Goal: Task Accomplishment & Management: Manage account settings

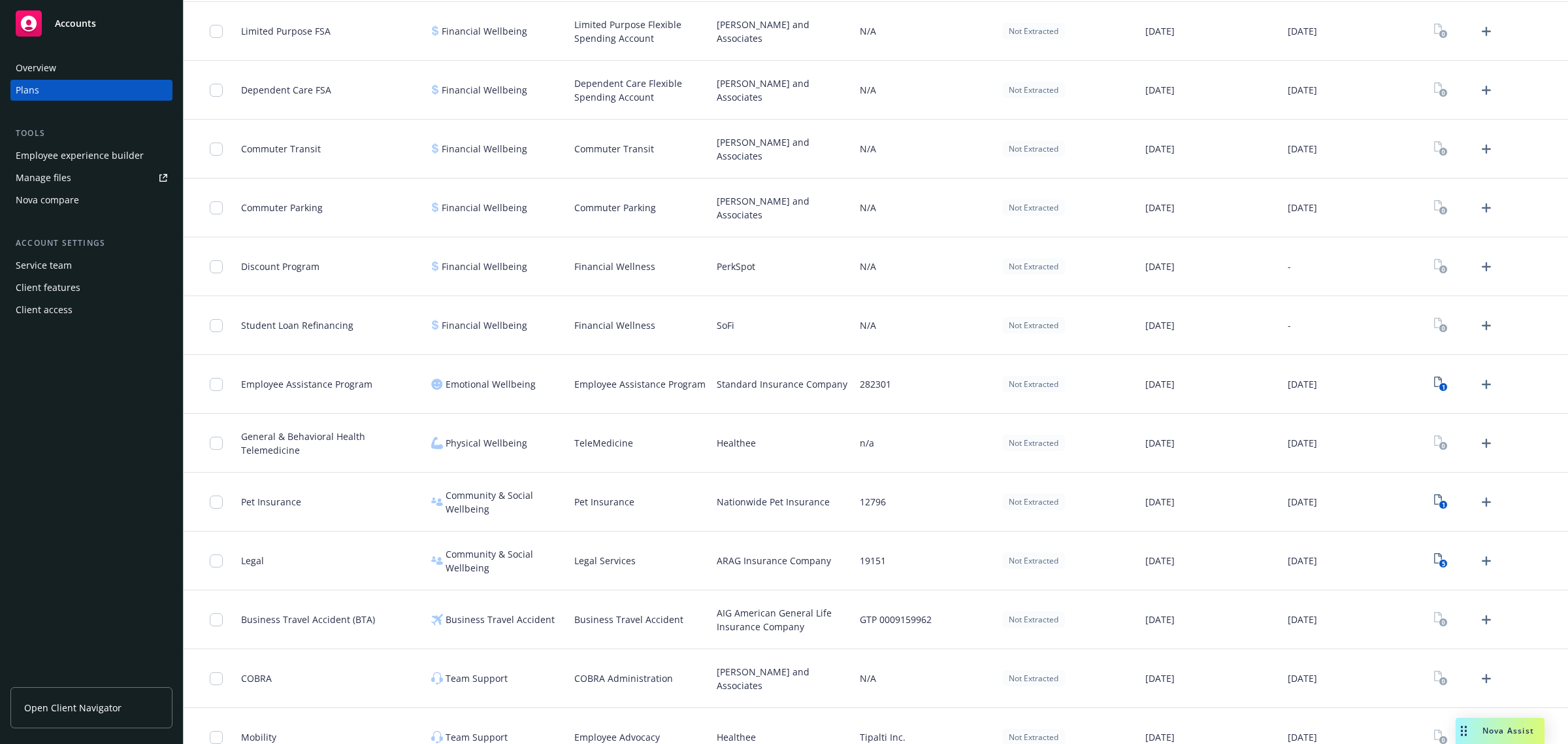
scroll to position [1206, 0]
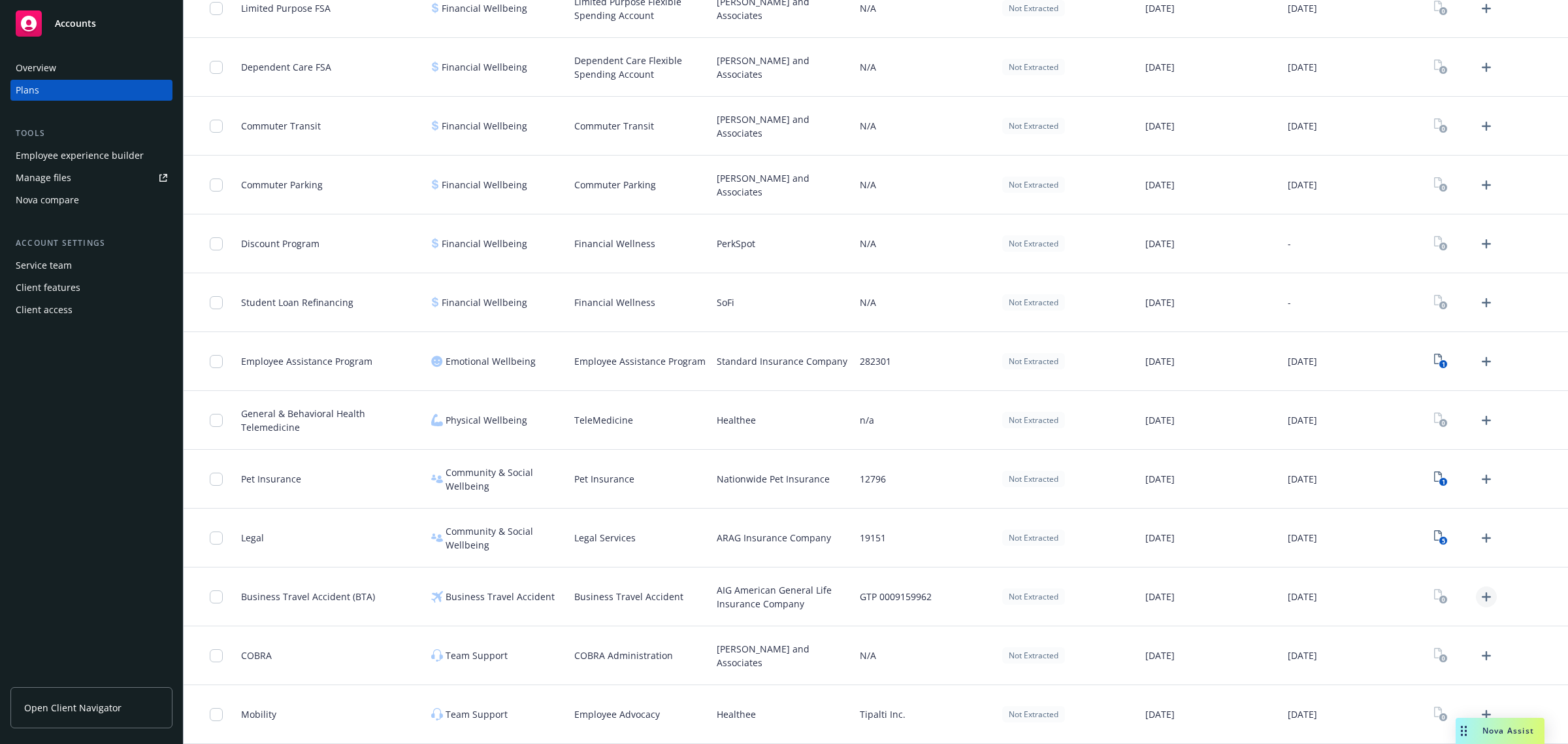
click at [1481, 596] on icon "Upload Plan Documents" at bounding box center [1486, 597] width 9 height 9
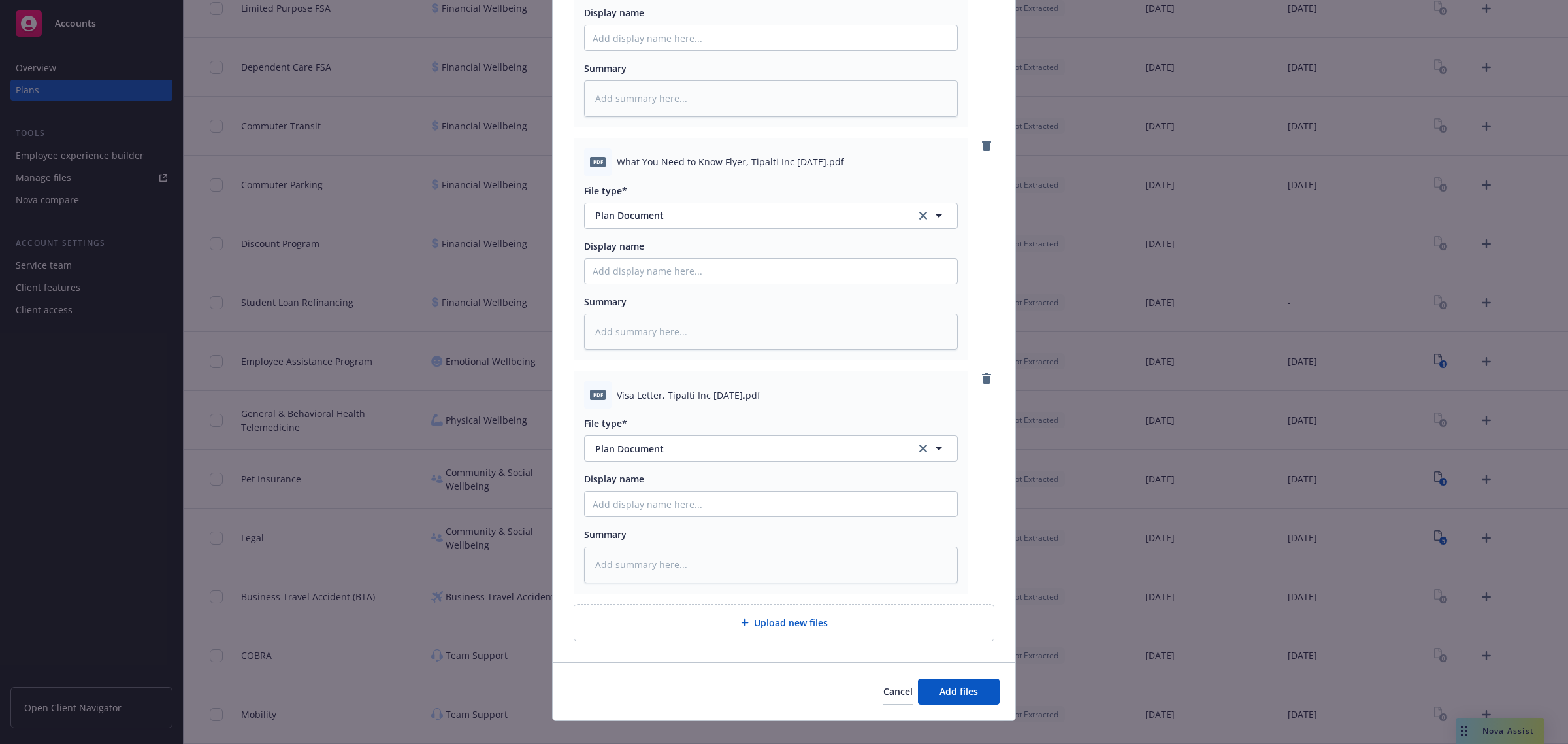
scroll to position [1199, 0]
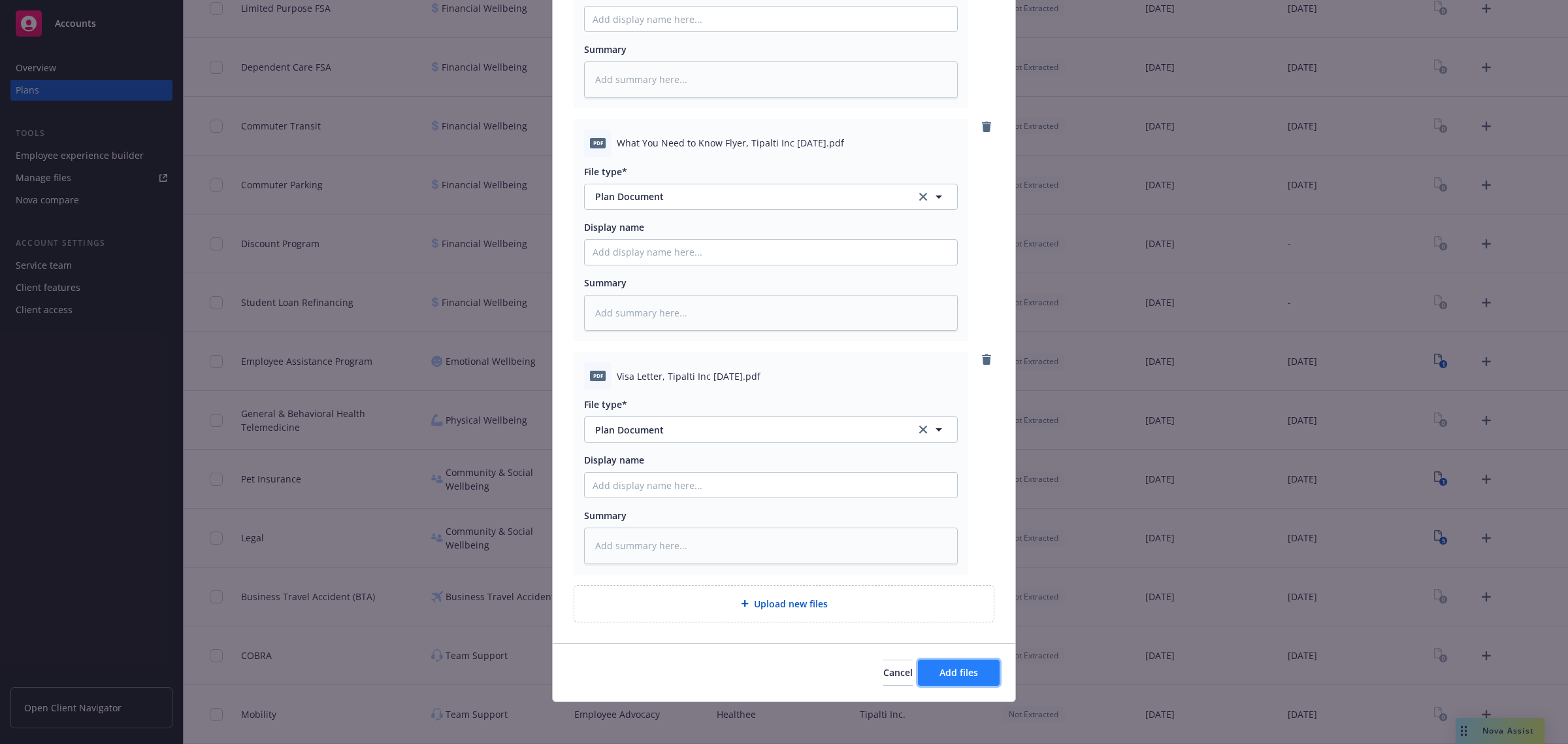
click at [975, 671] on button "Add files" at bounding box center [958, 672] width 81 height 27
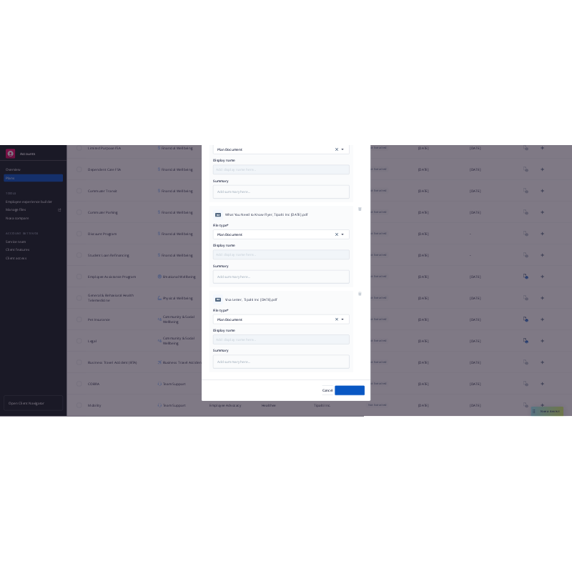
scroll to position [1259, 0]
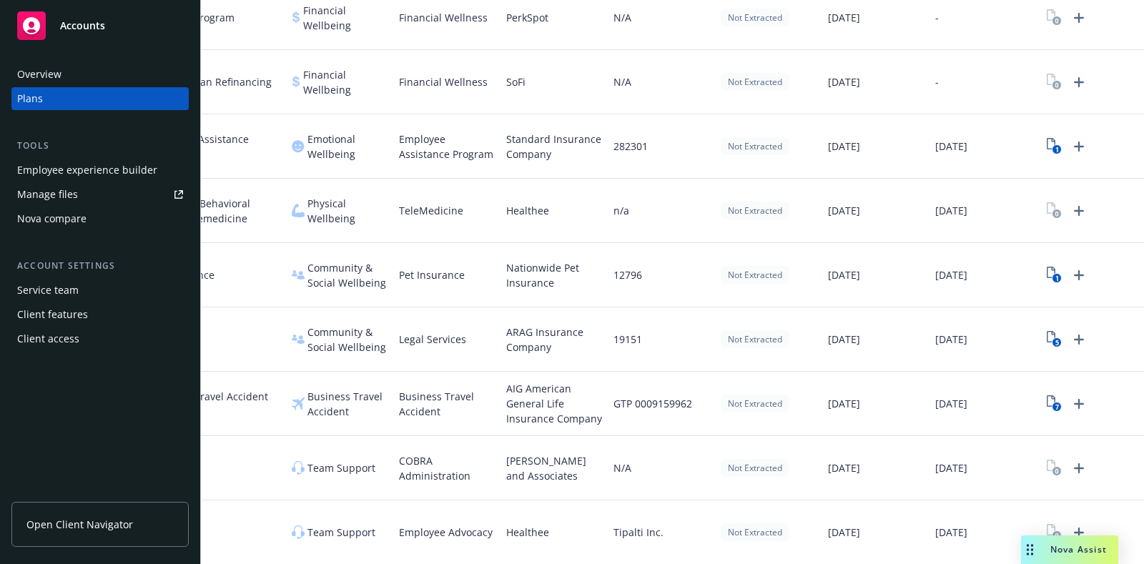
scroll to position [13, 142]
click at [1070, 395] on icon "Upload Plan Documents" at bounding box center [1078, 403] width 17 height 17
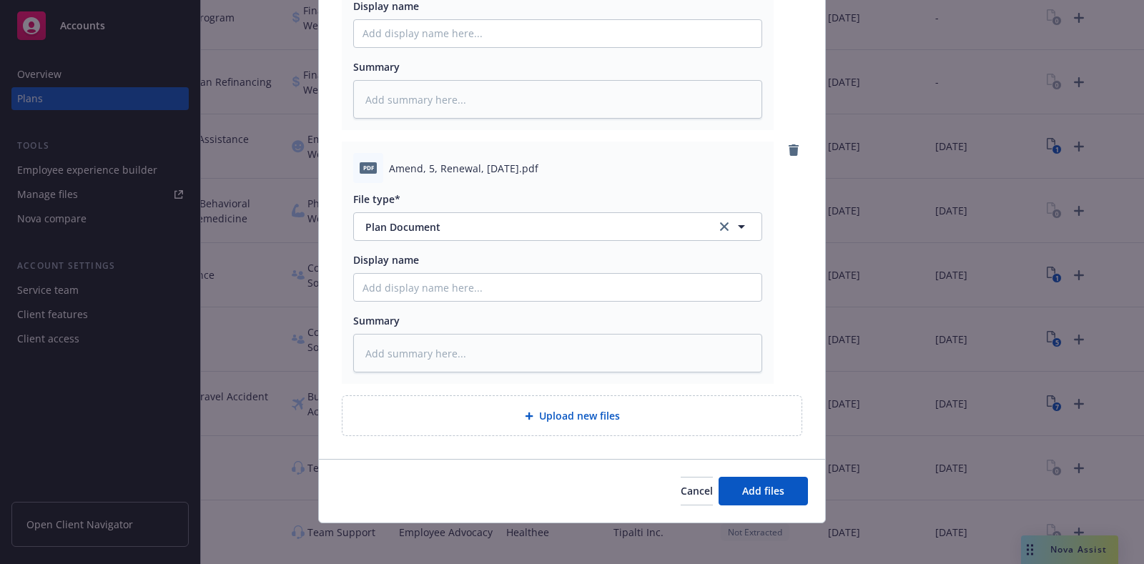
scroll to position [791, 0]
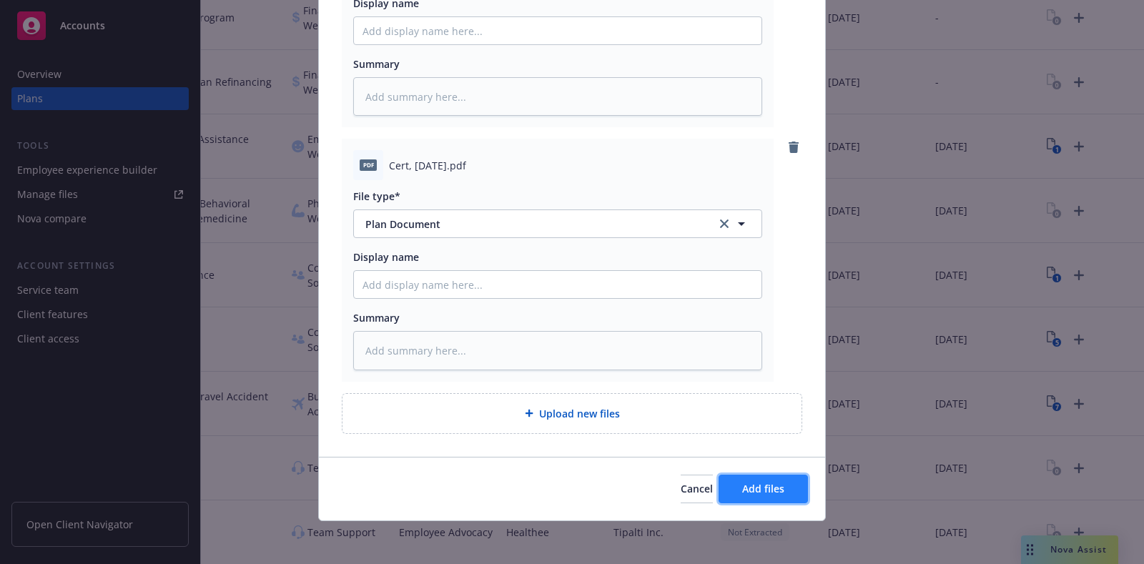
click at [774, 490] on span "Add files" at bounding box center [763, 489] width 42 height 14
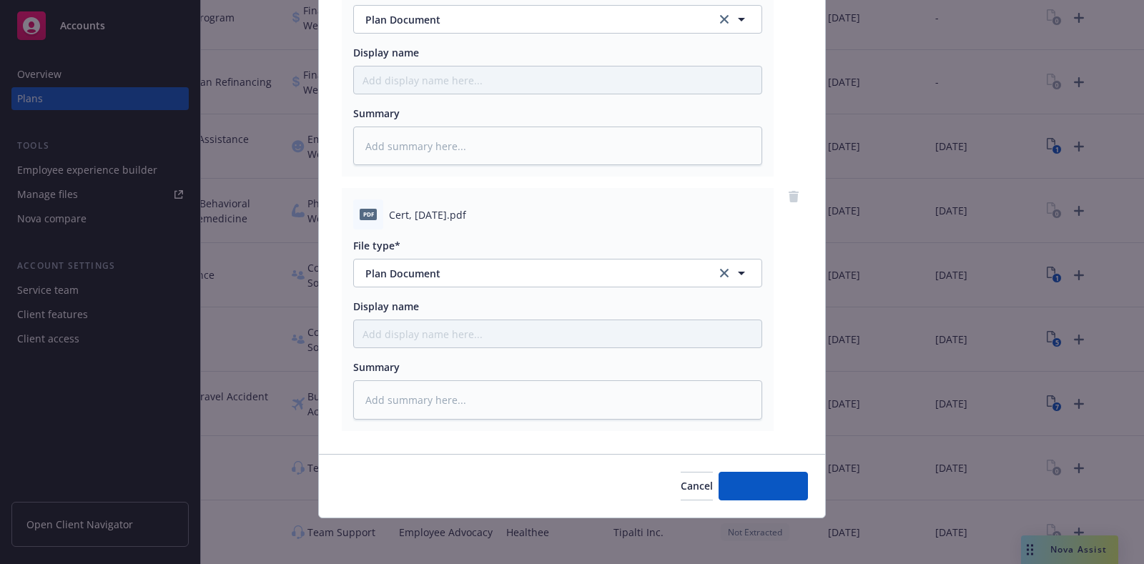
scroll to position [994, 0]
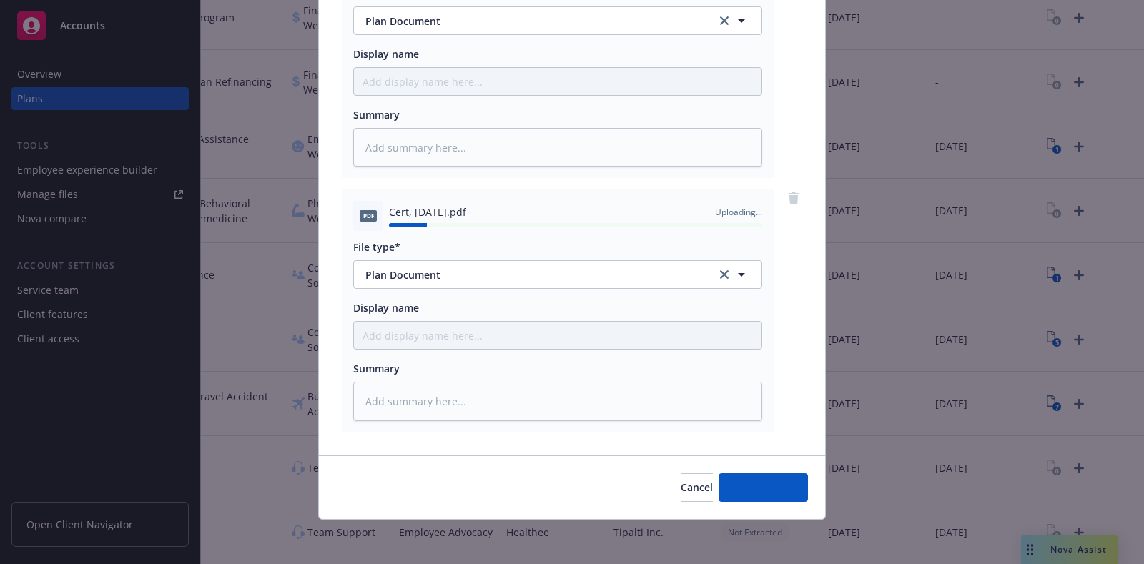
type textarea "x"
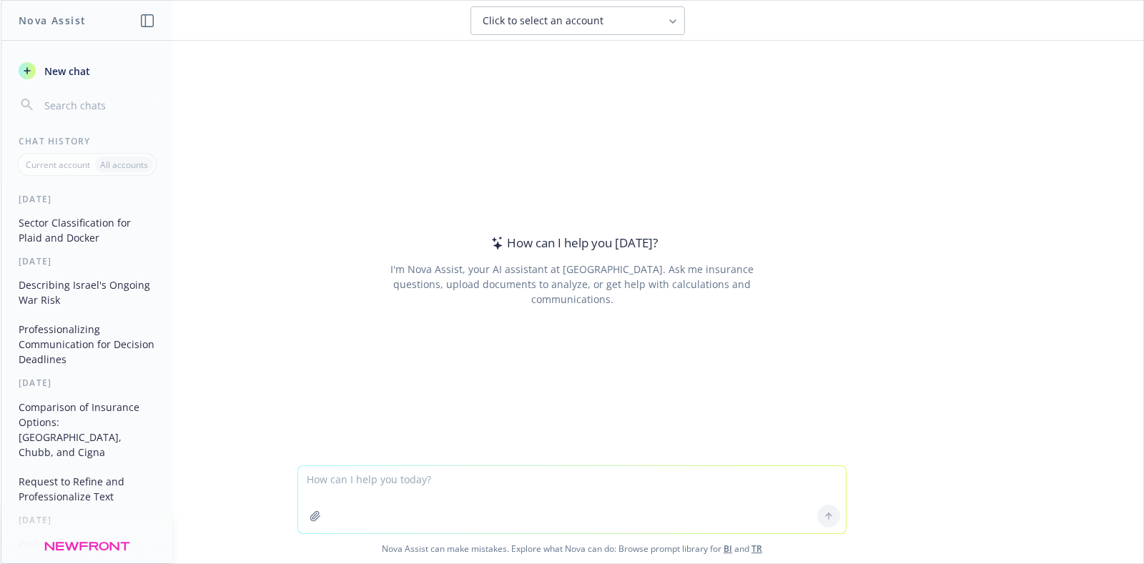
click at [397, 490] on textarea at bounding box center [572, 499] width 548 height 67
paste textarea "The individual that was handling our BTA renewals is no longer with Newfront an…"
type textarea "Make this sound more professional: The individual that was handling our BTA ren…"
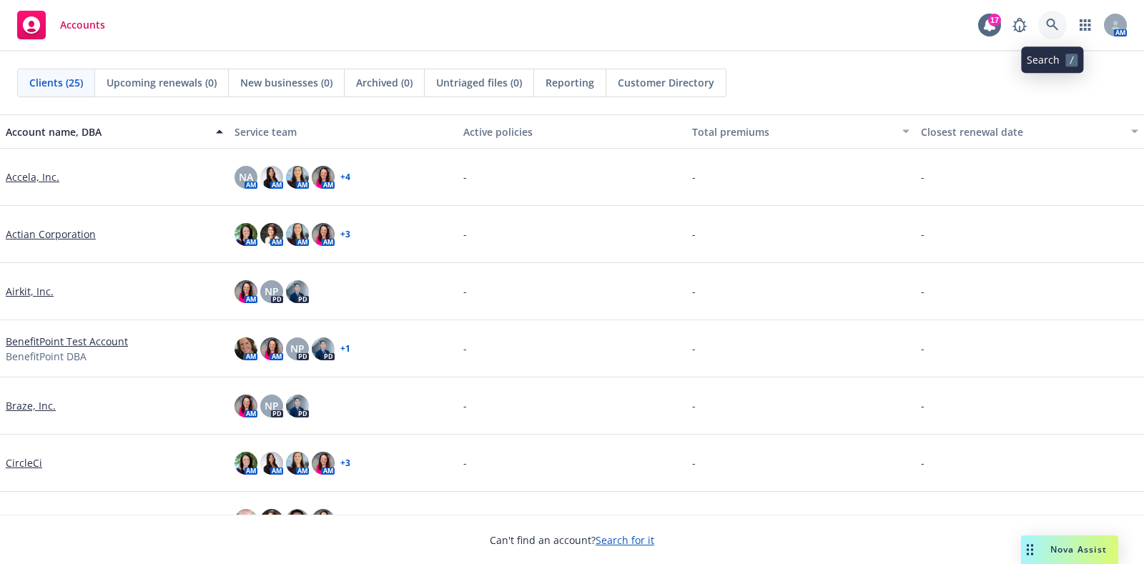
click at [1044, 22] on link at bounding box center [1052, 25] width 29 height 29
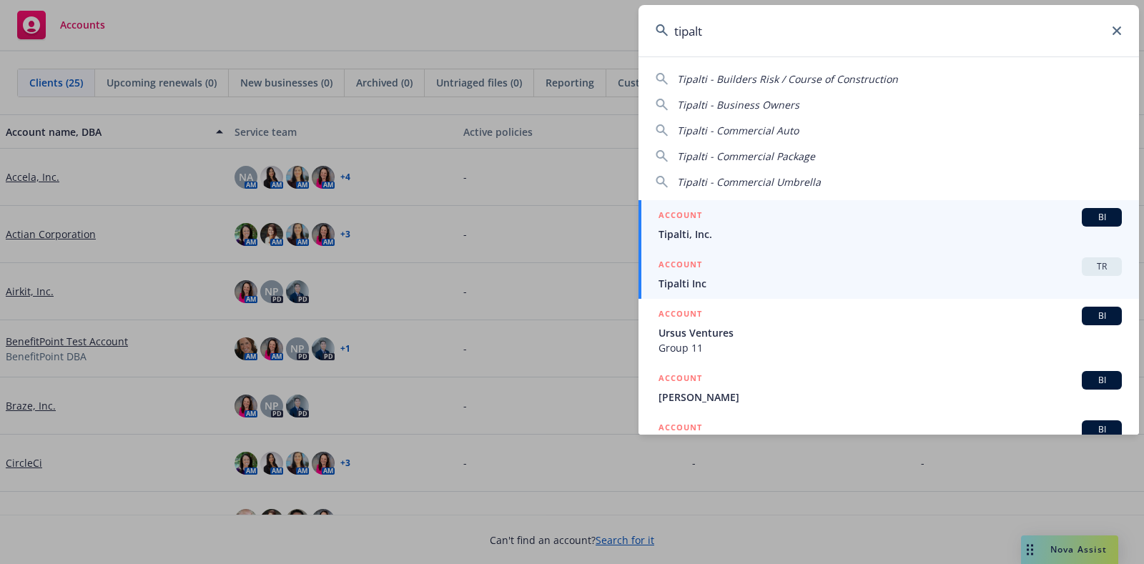
type input "tipalt"
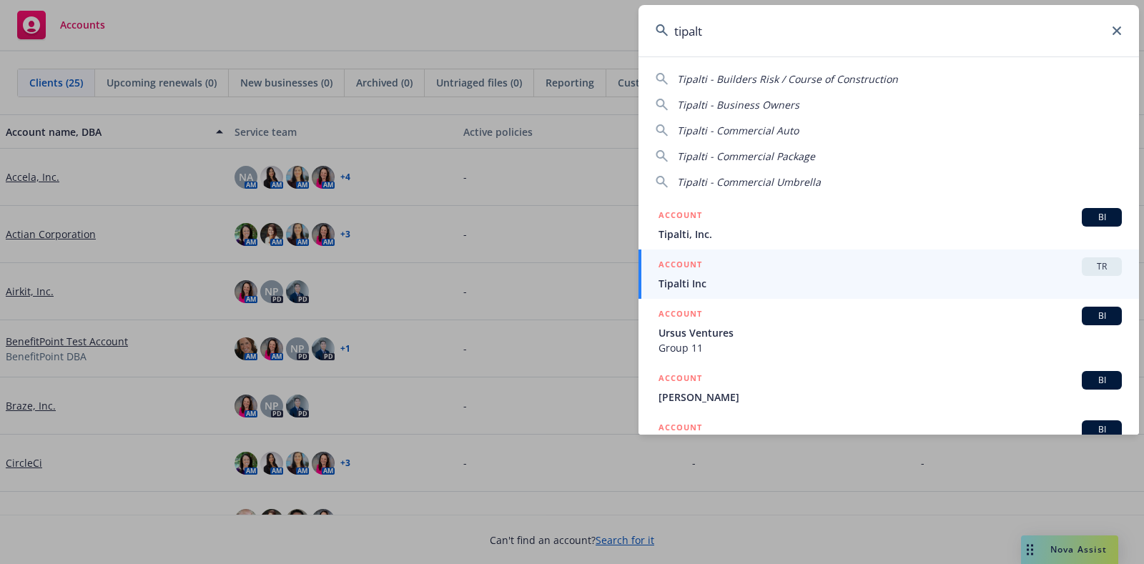
click at [863, 290] on span "Tipalti Inc" at bounding box center [889, 283] width 463 height 15
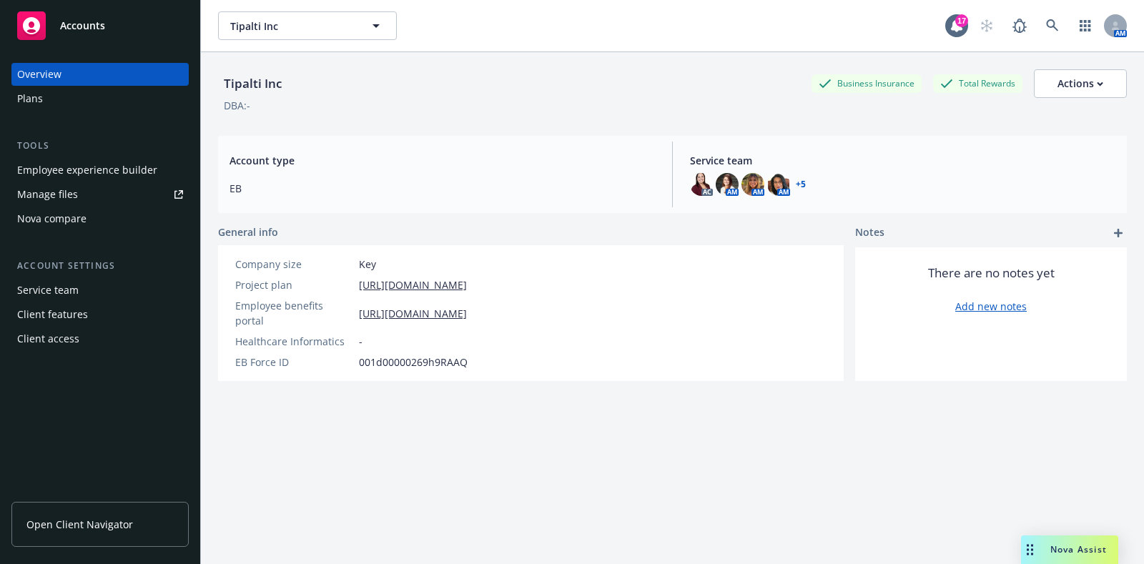
click at [64, 104] on div "Plans" at bounding box center [100, 98] width 166 height 23
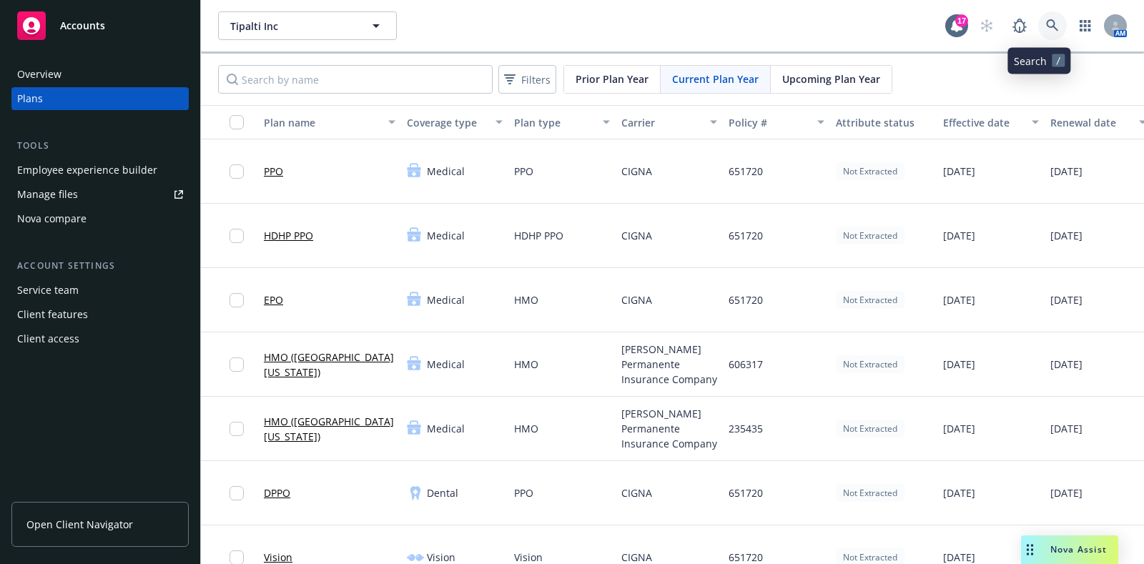
click at [1047, 14] on link at bounding box center [1052, 25] width 29 height 29
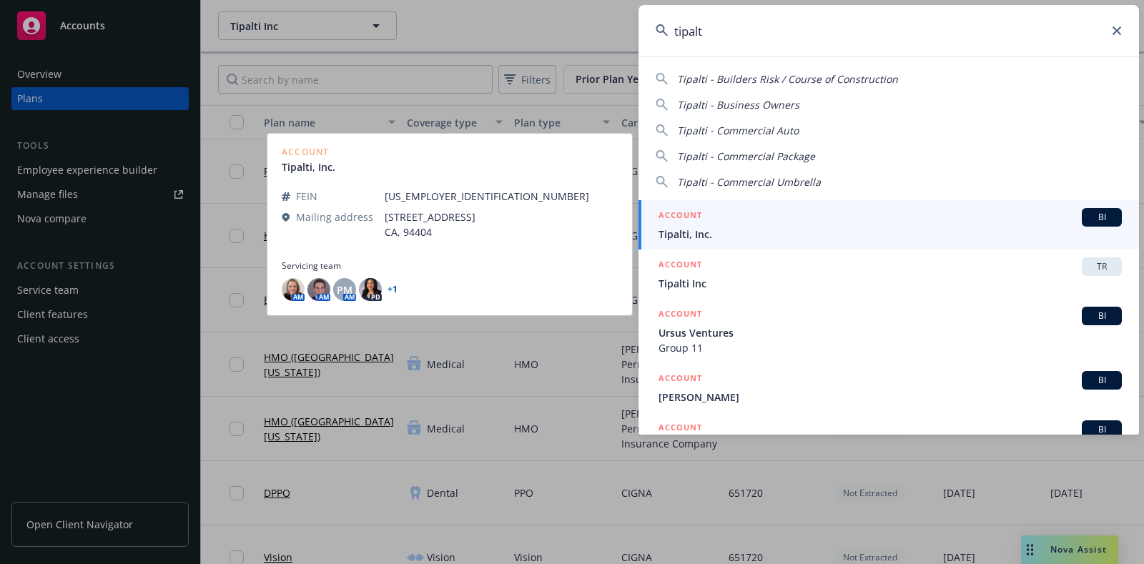
type input "tipalt"
click at [781, 220] on div "ACCOUNT BI" at bounding box center [889, 217] width 463 height 19
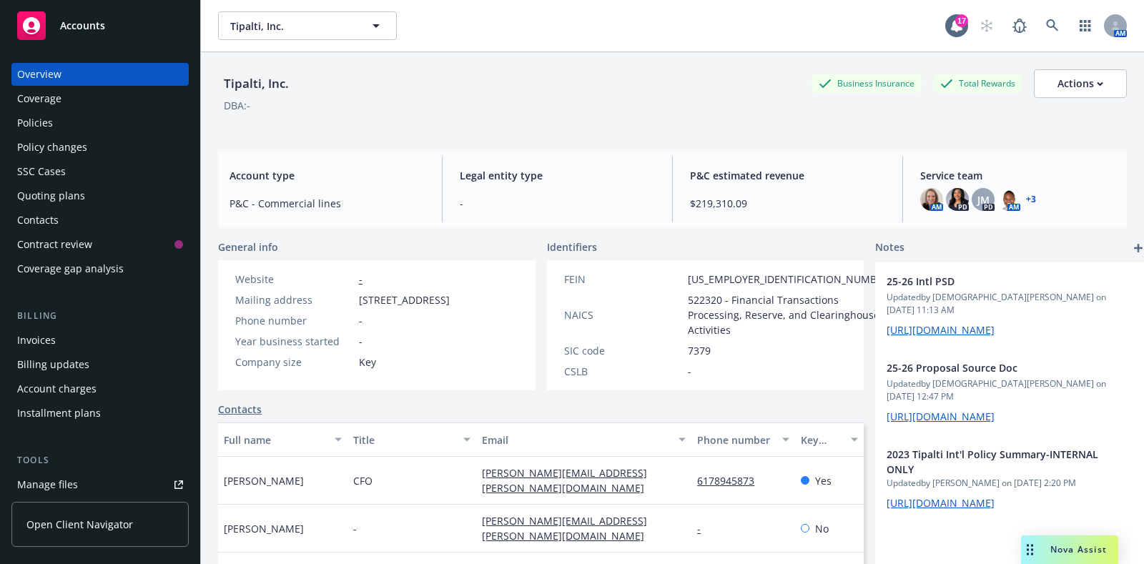
click at [25, 117] on div "Policies" at bounding box center [35, 123] width 36 height 23
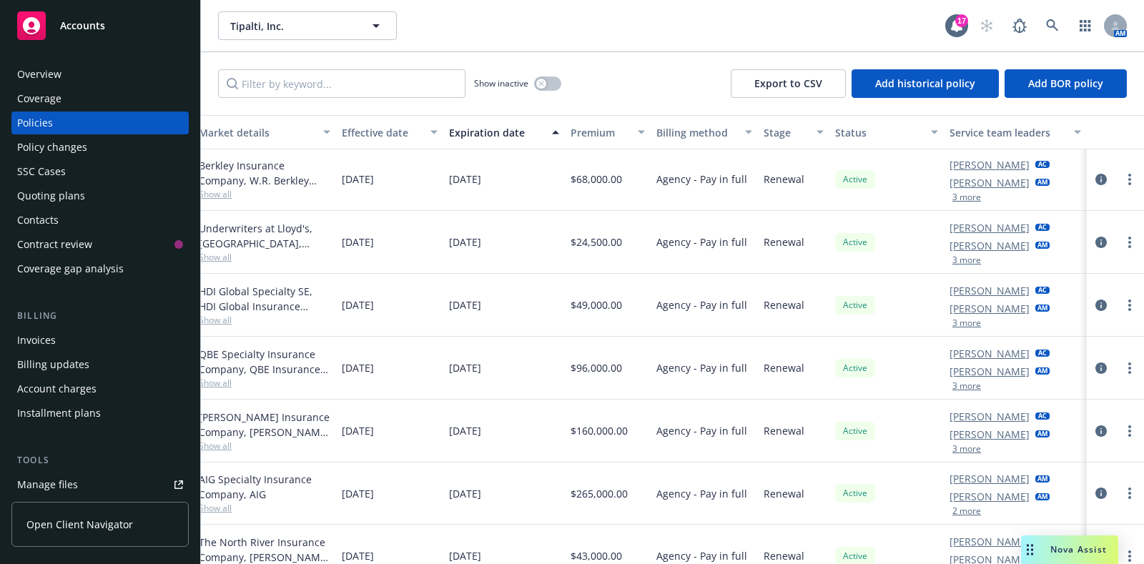
scroll to position [179, 0]
